Goal: Task Accomplishment & Management: Manage account settings

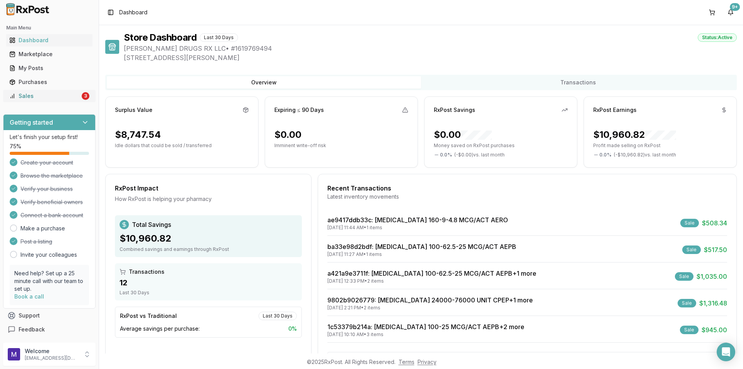
click at [55, 98] on div "Sales" at bounding box center [44, 96] width 71 height 8
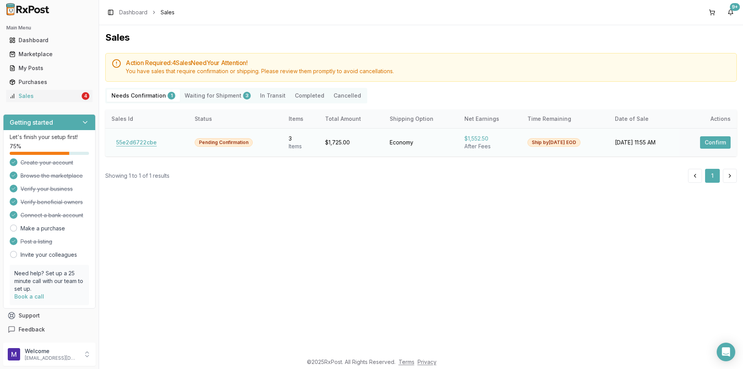
click at [128, 144] on button "55e2d6722cbe" at bounding box center [136, 142] width 50 height 12
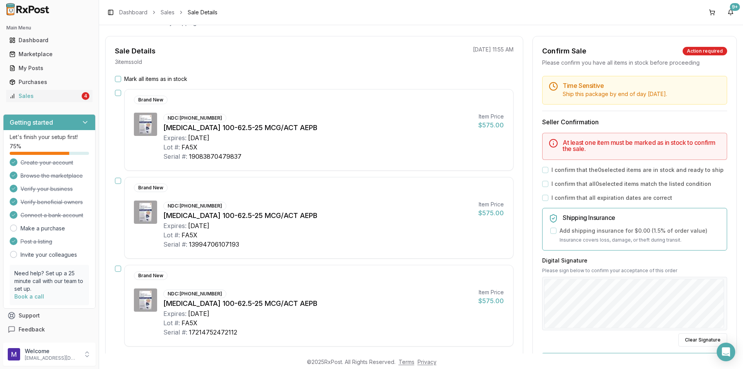
scroll to position [57, 0]
click at [46, 66] on div "My Posts" at bounding box center [49, 68] width 80 height 8
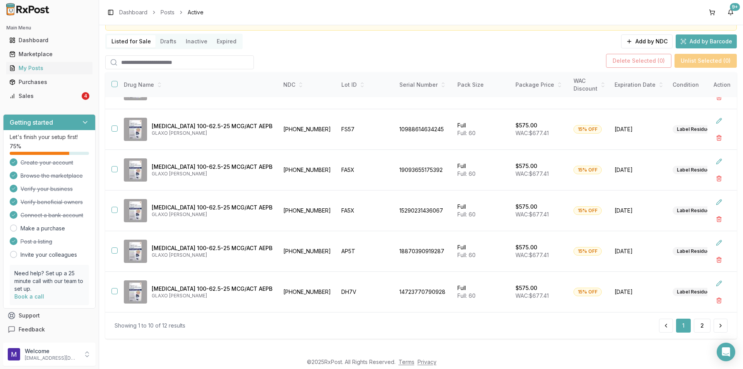
scroll to position [50, 0]
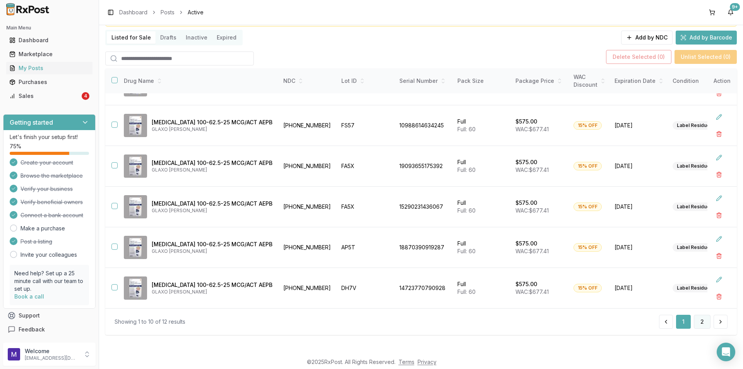
click at [704, 324] on button "2" at bounding box center [702, 322] width 17 height 14
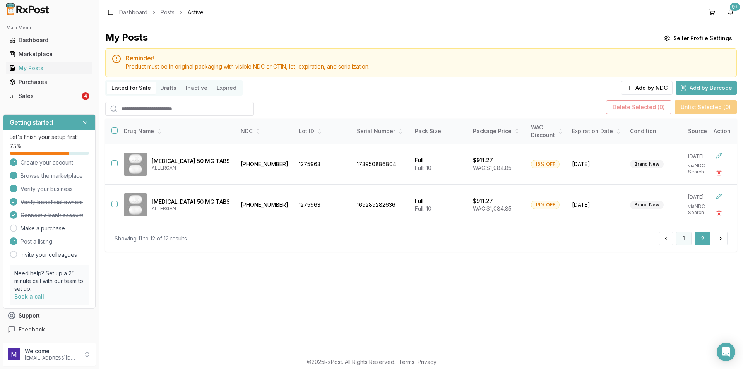
click at [684, 241] on button "1" at bounding box center [683, 238] width 15 height 14
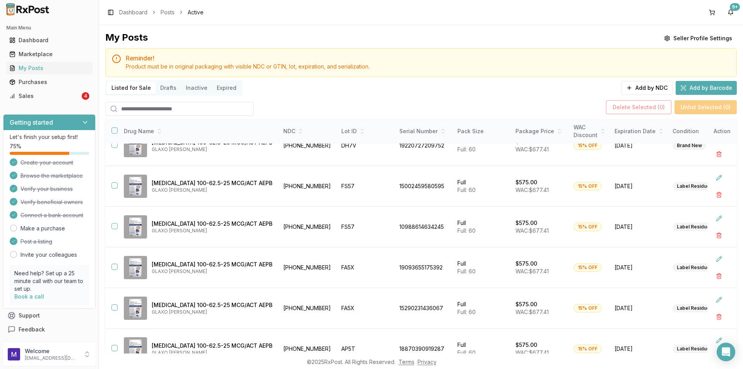
scroll to position [141, 0]
click at [56, 58] on link "Marketplace" at bounding box center [49, 54] width 86 height 14
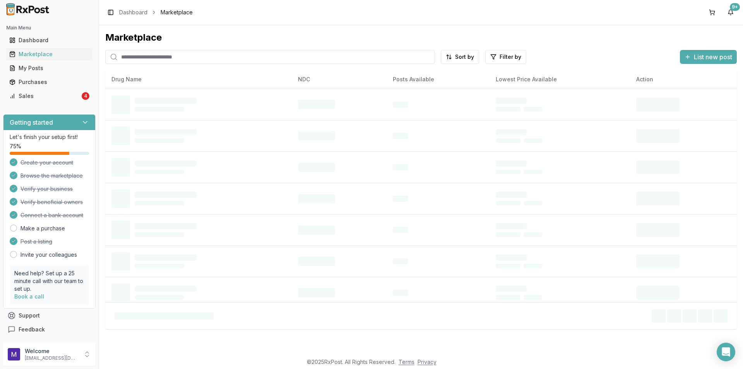
click at [230, 51] on input "search" at bounding box center [269, 57] width 329 height 14
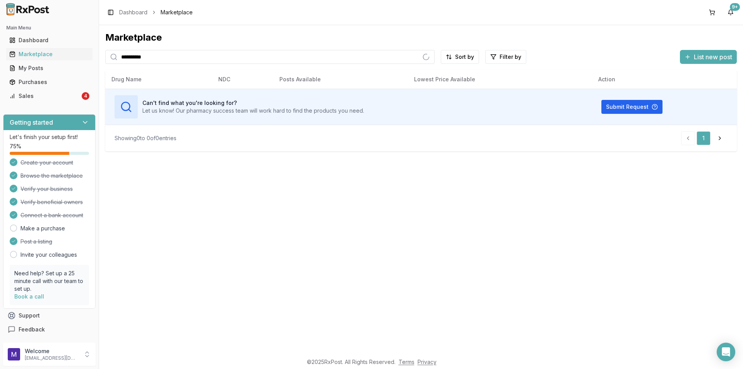
type input "**********"
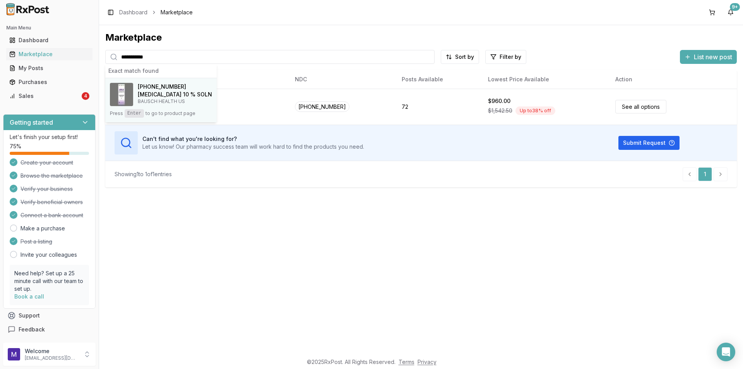
click at [168, 91] on h4 "Jublia 10 % SOLN" at bounding box center [175, 95] width 74 height 8
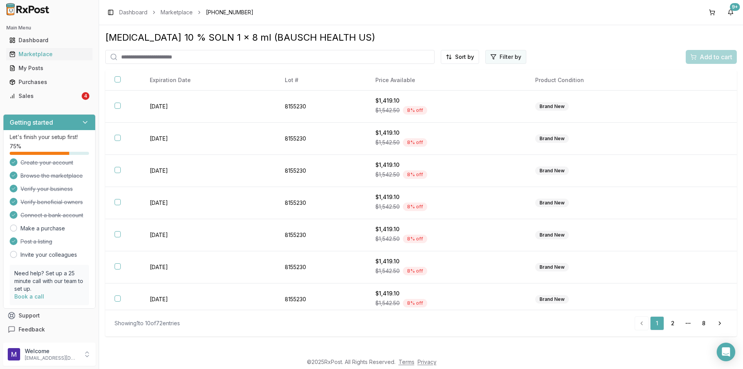
click at [501, 58] on html "Main Menu Dashboard Marketplace My Posts Purchases Sales 4 Getting started Let'…" at bounding box center [371, 184] width 743 height 369
click at [471, 61] on html "Main Menu Dashboard Marketplace My Posts Purchases Sales 4 Getting started Let'…" at bounding box center [371, 184] width 743 height 369
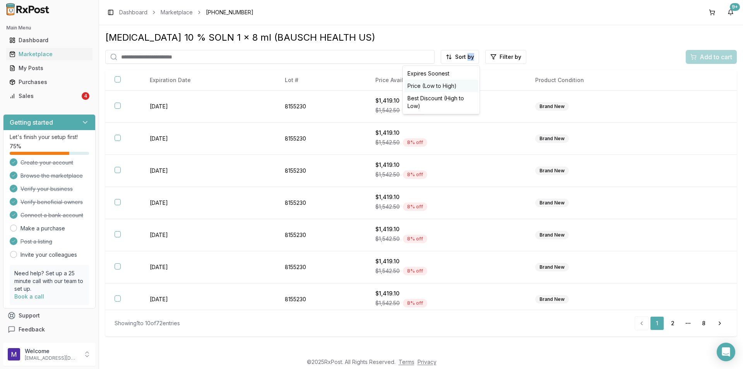
click at [453, 86] on div "Price (Low to High)" at bounding box center [442, 86] width 74 height 12
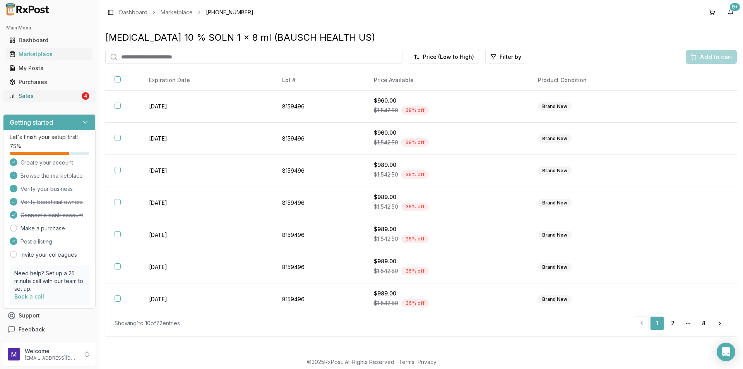
click at [14, 98] on icon at bounding box center [12, 96] width 6 height 6
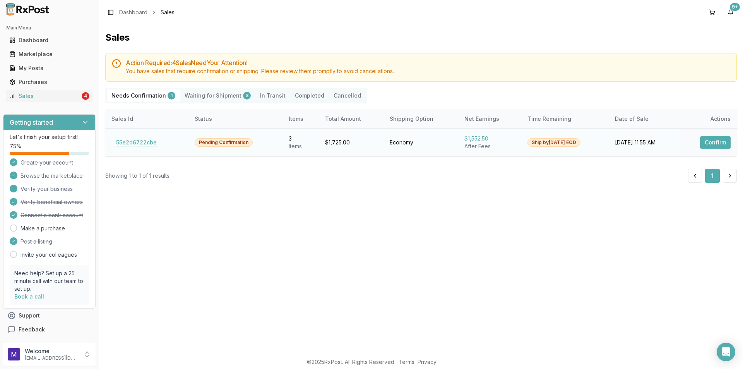
click at [130, 146] on button "55e2d6722cbe" at bounding box center [136, 142] width 50 height 12
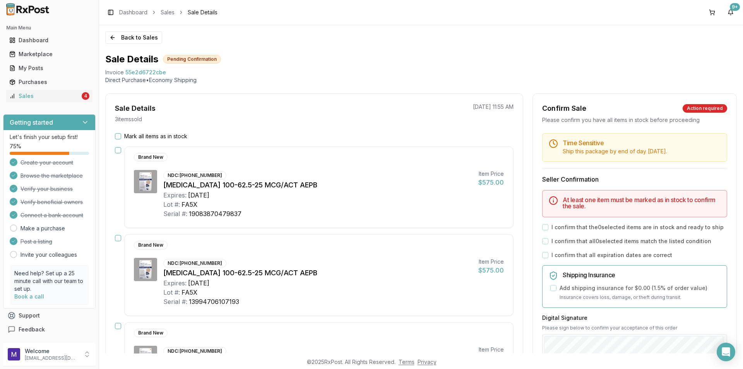
click at [120, 138] on button "Mark all items as in stock" at bounding box center [118, 136] width 6 height 6
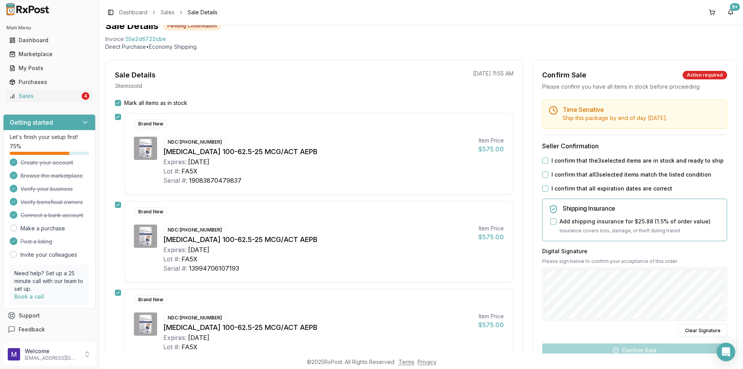
scroll to position [60, 0]
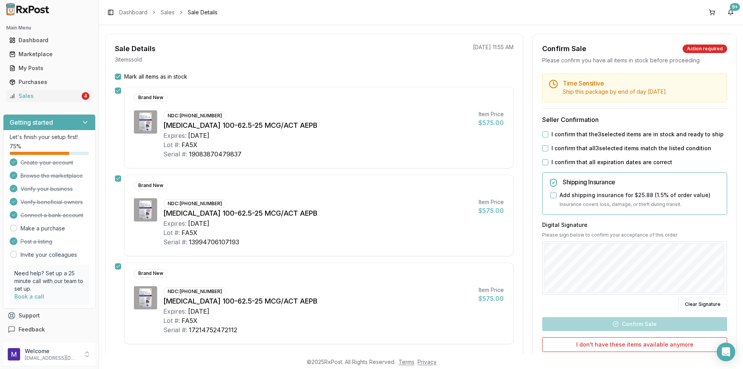
click at [536, 262] on div "Time Sensitive Ship this package by end of day Sunday, September 7th . Seller C…" at bounding box center [635, 237] width 204 height 327
click at [543, 162] on button "I confirm that all expiration dates are correct" at bounding box center [545, 162] width 6 height 6
click at [542, 149] on button "I confirm that all 3 selected items match the listed condition" at bounding box center [545, 148] width 6 height 6
click at [542, 131] on div "I confirm that the 3 selected items are in stock and ready to ship" at bounding box center [634, 134] width 185 height 8
click at [545, 135] on button "I confirm that the 3 selected items are in stock and ready to ship" at bounding box center [545, 134] width 6 height 6
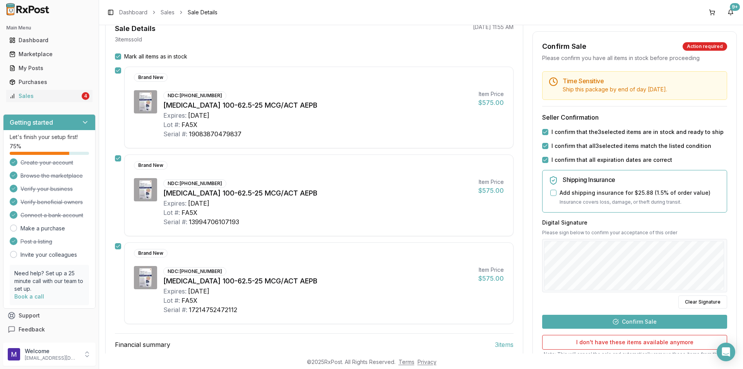
scroll to position [87, 0]
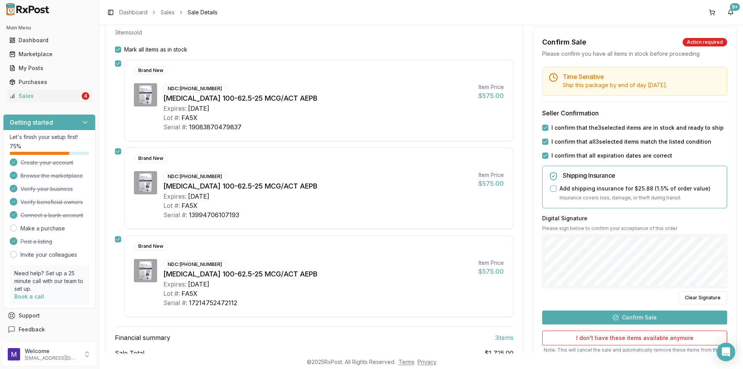
click at [596, 315] on button "Confirm Sale" at bounding box center [634, 317] width 185 height 14
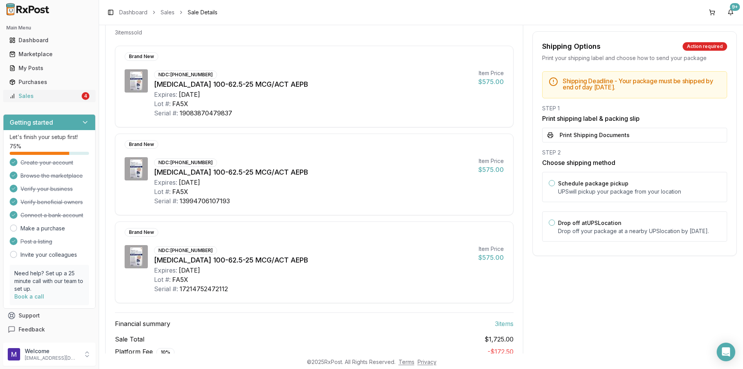
click at [30, 96] on div "Sales" at bounding box center [44, 96] width 71 height 8
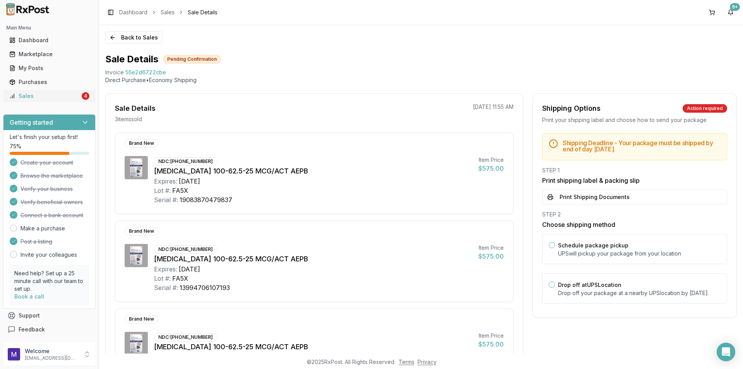
click at [30, 96] on div "Sales" at bounding box center [44, 96] width 71 height 8
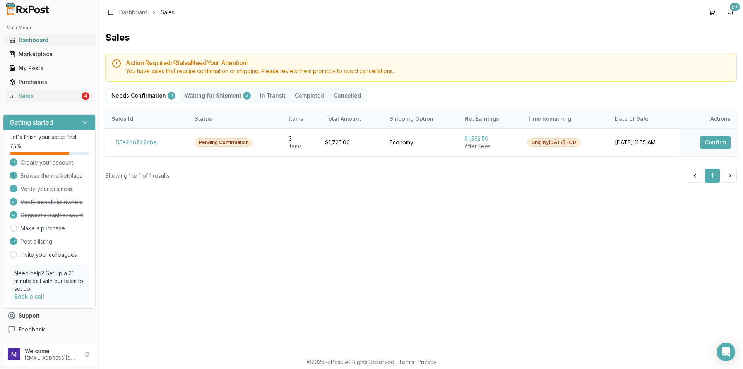
click at [46, 40] on div "Dashboard" at bounding box center [49, 40] width 80 height 8
